Goal: Check status: Check status

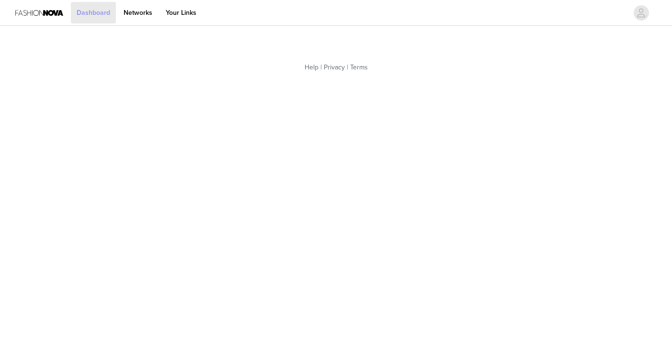
click at [89, 14] on link "Dashboard" at bounding box center [93, 13] width 45 height 22
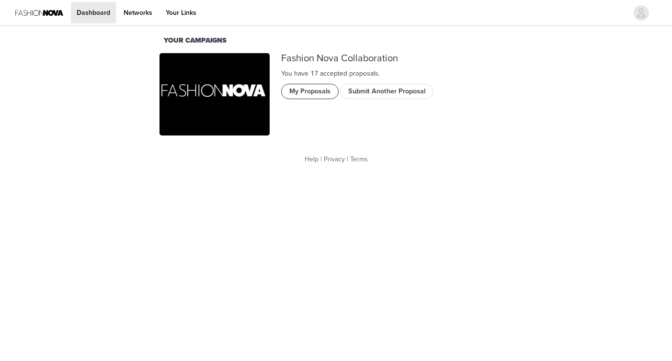
click at [322, 88] on button "My Proposals" at bounding box center [310, 91] width 58 height 15
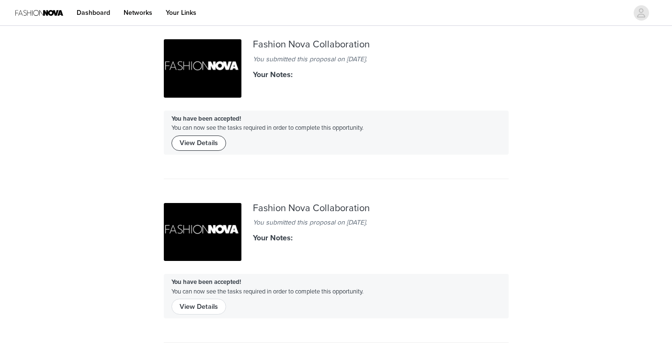
click at [200, 146] on button "View Details" at bounding box center [199, 143] width 55 height 15
click at [185, 316] on div "You have been accepted! You can now see the tasks required in order to complete…" at bounding box center [336, 296] width 345 height 44
click at [185, 309] on button "View Details" at bounding box center [199, 306] width 55 height 15
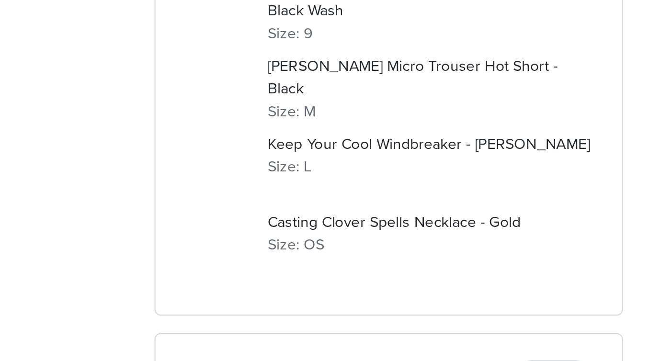
scroll to position [138, 0]
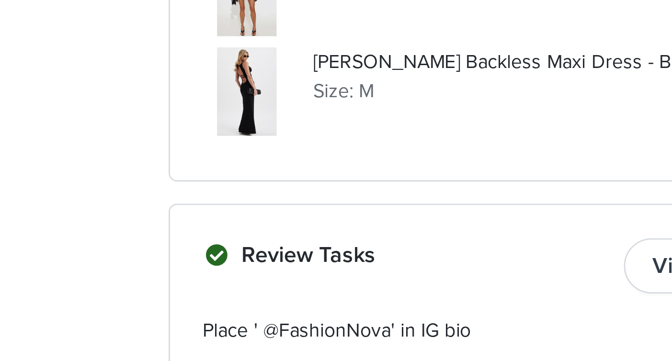
scroll to position [656, 0]
